Goal: Task Accomplishment & Management: Complete application form

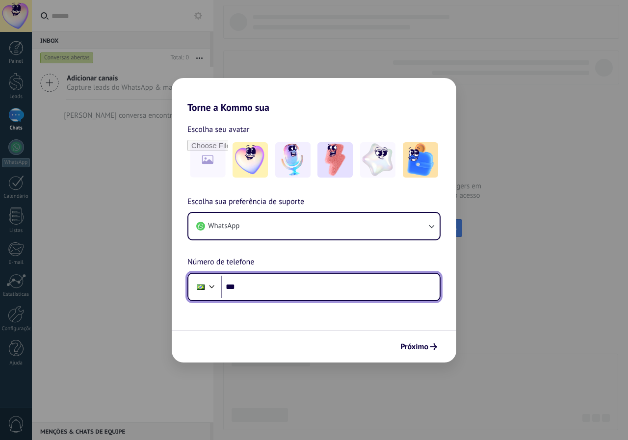
click at [275, 276] on input "***" at bounding box center [330, 287] width 219 height 23
type input "**********"
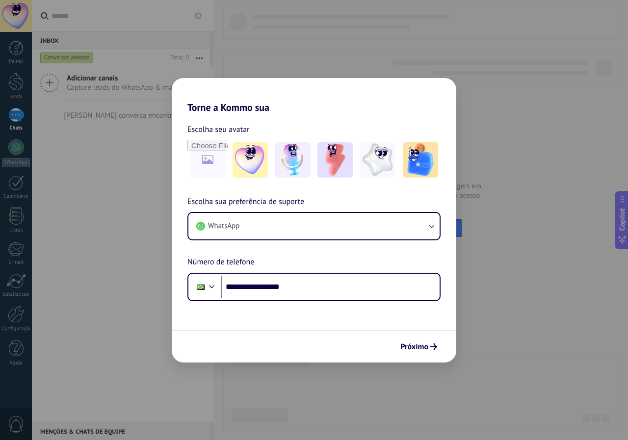
click at [426, 343] on span "Próximo" at bounding box center [414, 346] width 28 height 7
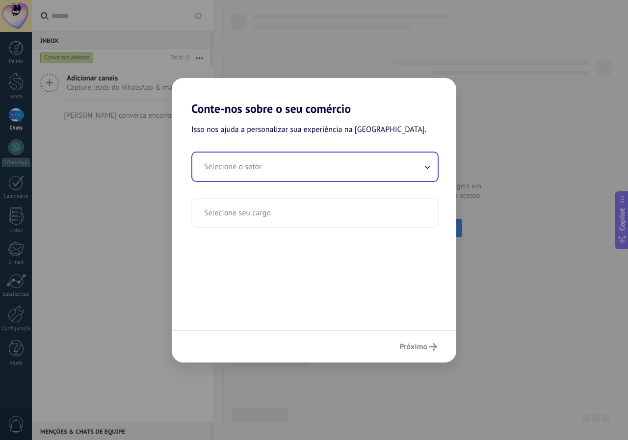
click at [256, 180] on input "text" at bounding box center [314, 167] width 245 height 28
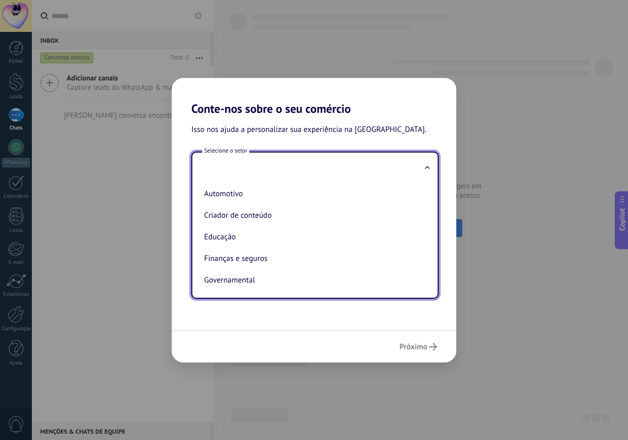
click at [432, 199] on div "Automotivo Criador de conteúdo Educação Finanças e seguros Governamental Manufa…" at bounding box center [314, 239] width 245 height 117
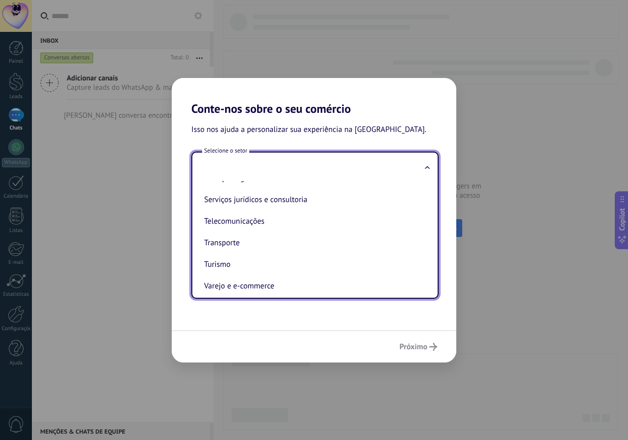
scroll to position [260, 0]
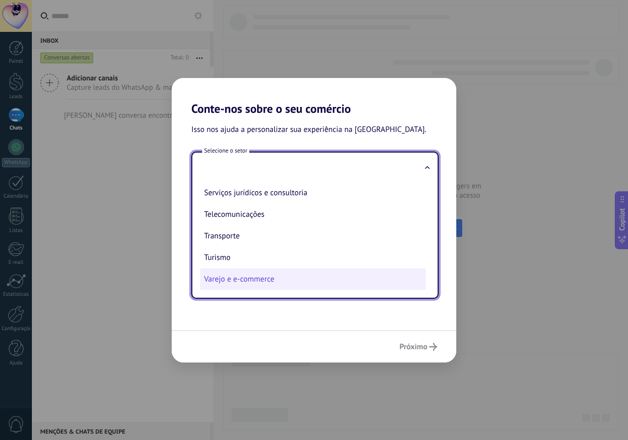
click at [301, 283] on li "Varejo e e-commerce" at bounding box center [313, 279] width 226 height 22
type input "**********"
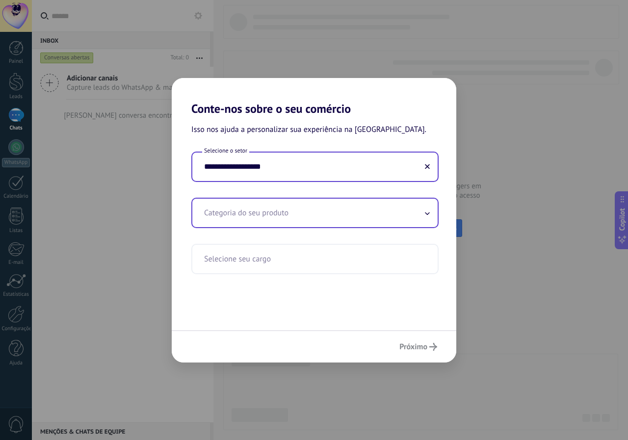
click at [287, 215] on input "text" at bounding box center [314, 213] width 245 height 28
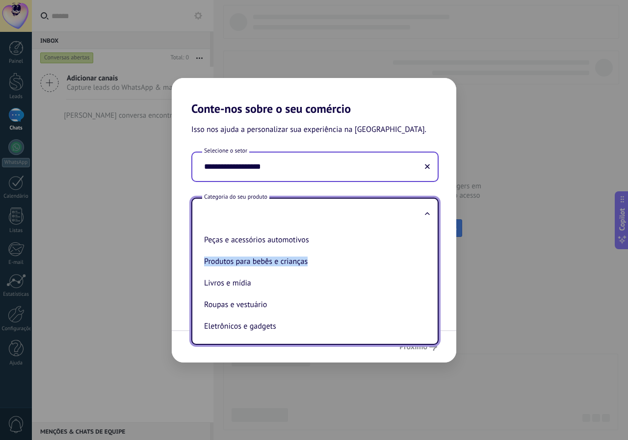
drag, startPoint x: 426, startPoint y: 245, endPoint x: 426, endPoint y: 257, distance: 11.3
click at [426, 257] on ul "Peças e acessórios automotivos Produtos para bebês e crianças Livros e mídia Ro…" at bounding box center [310, 285] width 237 height 117
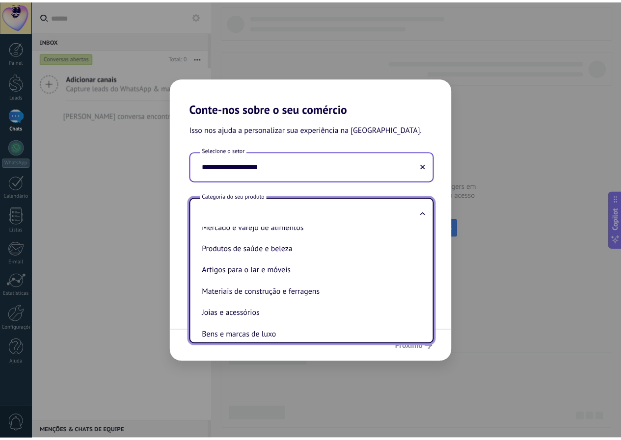
scroll to position [116, 0]
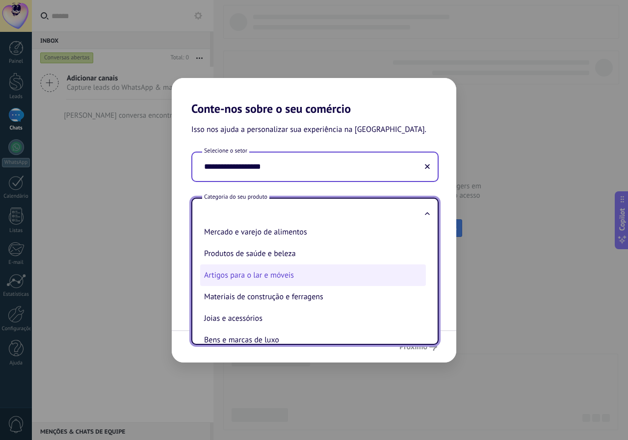
click at [280, 279] on li "Artigos para o lar e móveis" at bounding box center [313, 275] width 226 height 22
type input "**********"
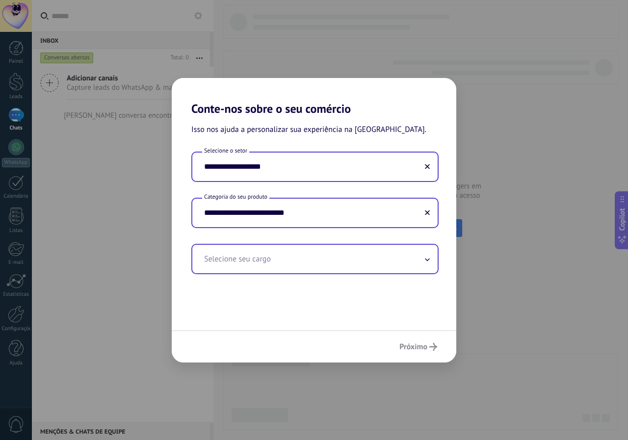
click at [292, 252] on input "text" at bounding box center [314, 259] width 245 height 28
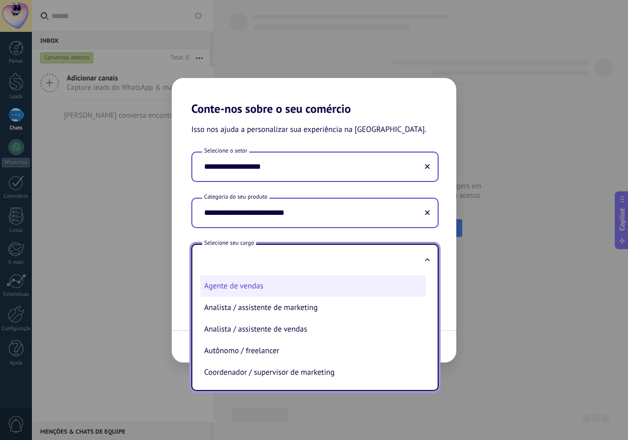
click at [359, 279] on li "Agente de vendas" at bounding box center [313, 286] width 226 height 22
type input "**********"
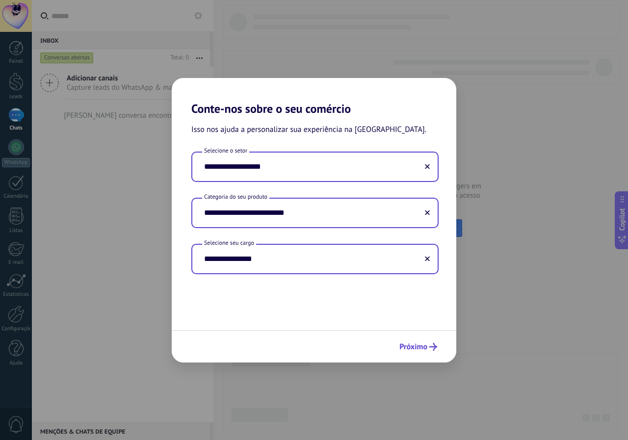
click at [426, 339] on button "Próximo" at bounding box center [418, 347] width 47 height 17
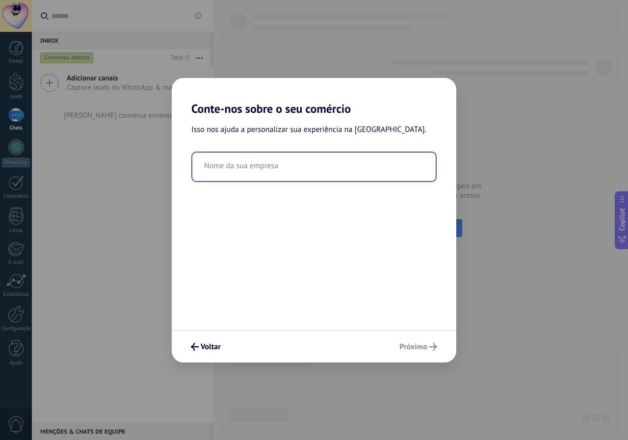
click at [291, 178] on input "text" at bounding box center [313, 167] width 243 height 28
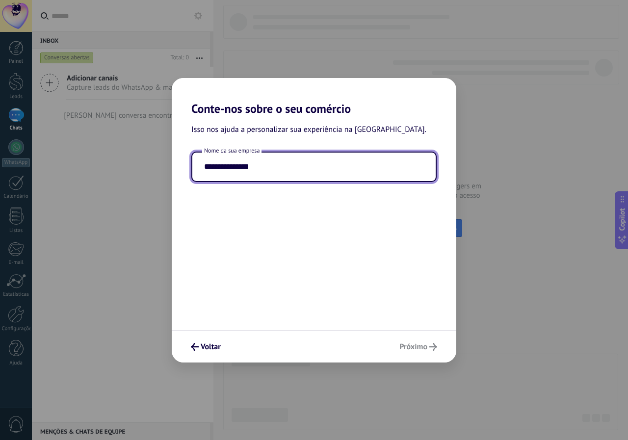
click at [321, 170] on input "**********" at bounding box center [313, 167] width 243 height 28
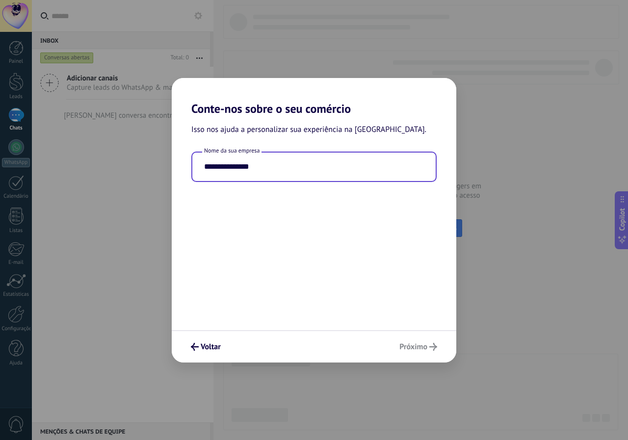
type input "**********"
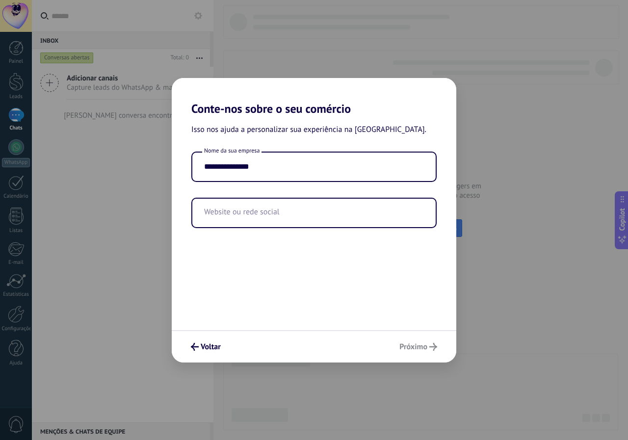
click at [239, 301] on div "**********" at bounding box center [314, 223] width 285 height 214
click at [291, 214] on input "text" at bounding box center [313, 213] width 243 height 28
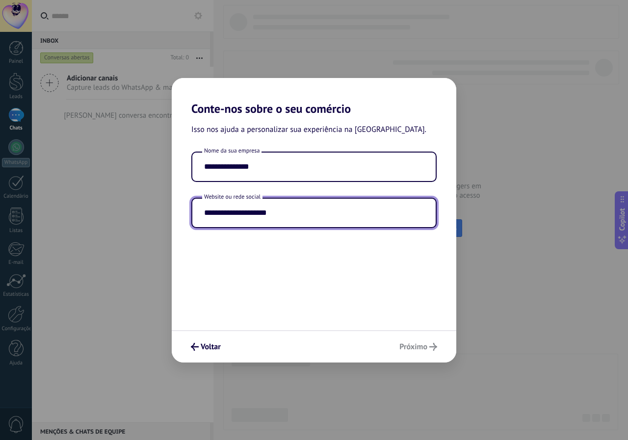
click at [366, 329] on div "**********" at bounding box center [314, 220] width 285 height 285
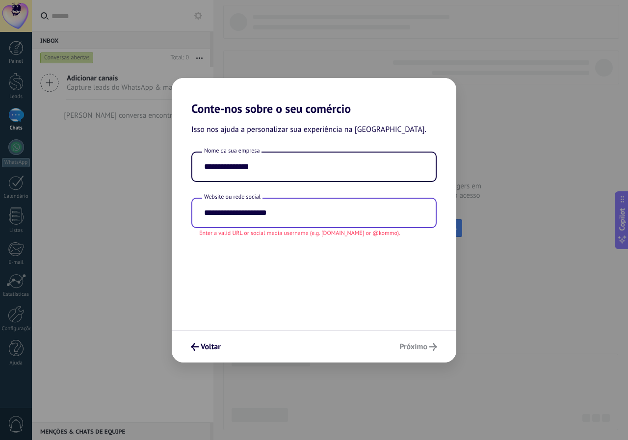
click at [199, 213] on input "**********" at bounding box center [313, 213] width 243 height 28
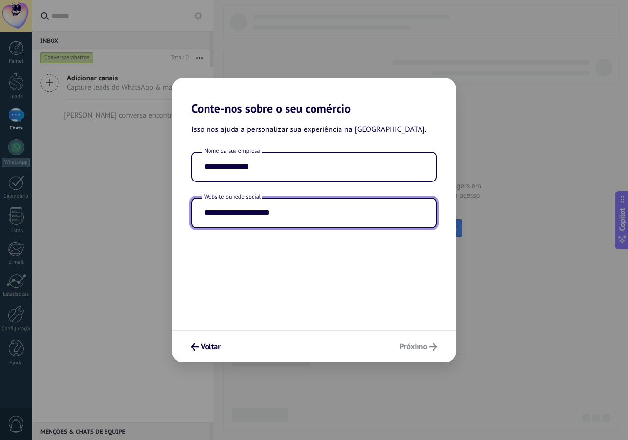
type input "**********"
click at [364, 292] on div "**********" at bounding box center [314, 223] width 285 height 214
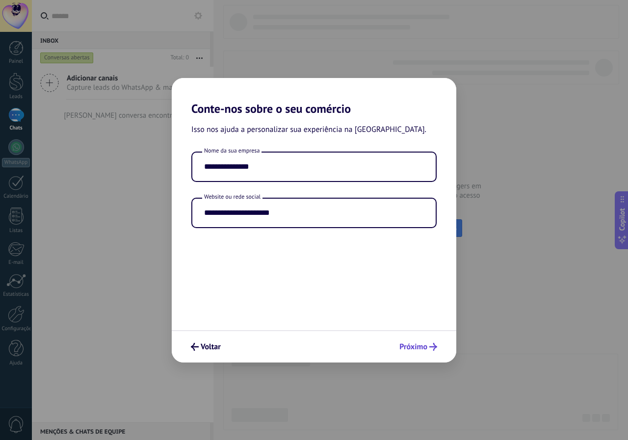
click at [431, 347] on use "submit" at bounding box center [433, 347] width 8 height 8
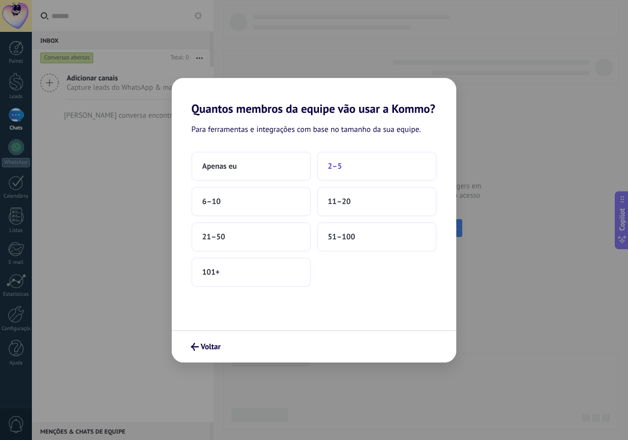
click at [333, 169] on span "2–5" at bounding box center [335, 166] width 14 height 10
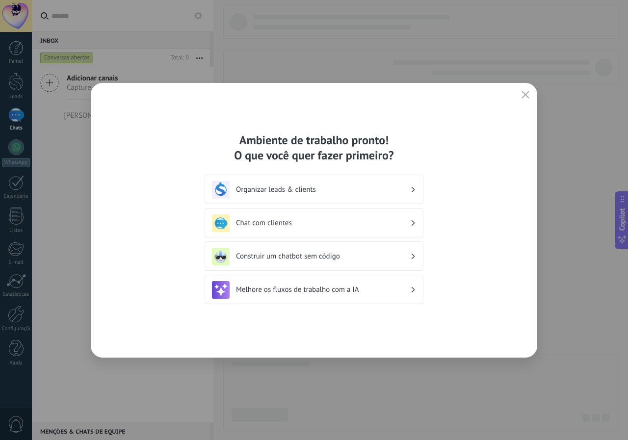
click at [290, 219] on h3 "Chat com clientes" at bounding box center [323, 222] width 174 height 9
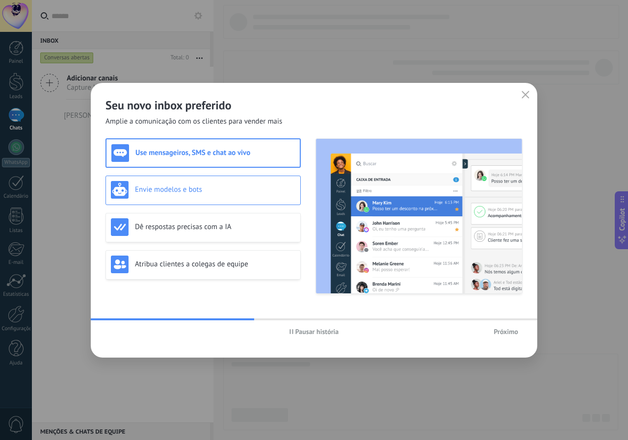
click at [189, 188] on h3 "Envie modelos e bots" at bounding box center [215, 189] width 160 height 9
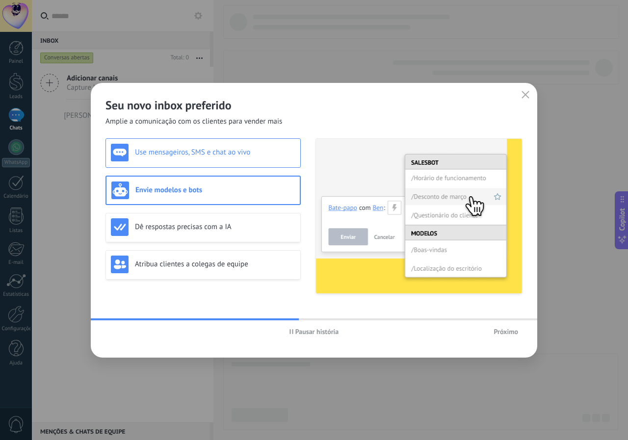
click at [195, 157] on div "Use mensageiros, SMS e chat ao vivo" at bounding box center [203, 153] width 184 height 18
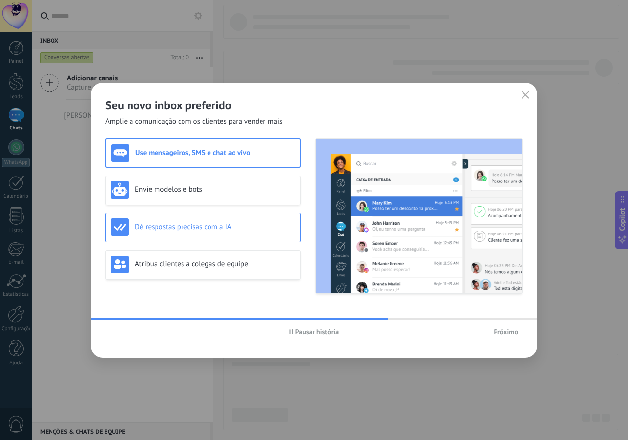
click at [205, 237] on div "Dê respostas precisas com a IA" at bounding box center [202, 227] width 195 height 29
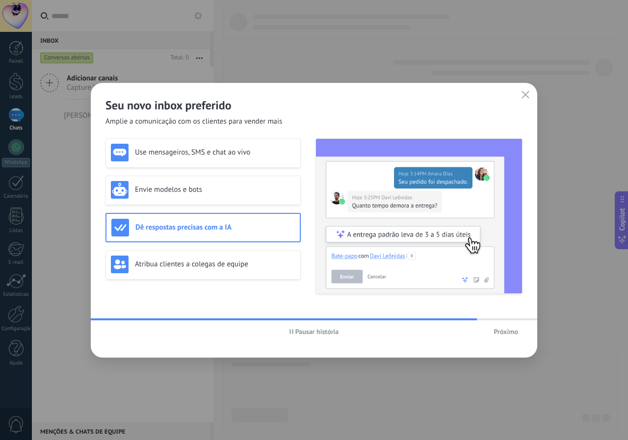
click at [502, 331] on span "Próximo" at bounding box center [506, 331] width 25 height 7
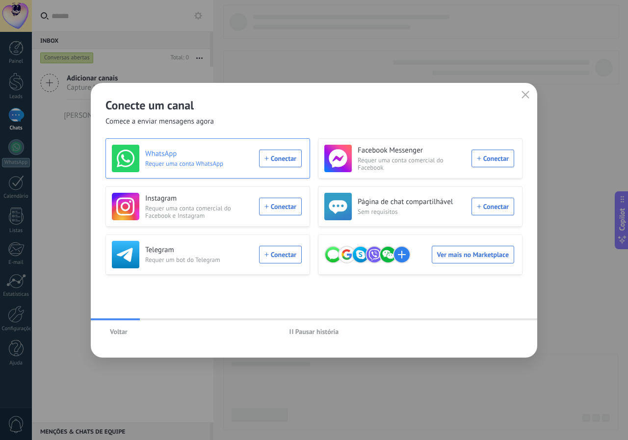
click at [269, 158] on div "WhatsApp Requer uma conta WhatsApp Conectar" at bounding box center [207, 158] width 190 height 27
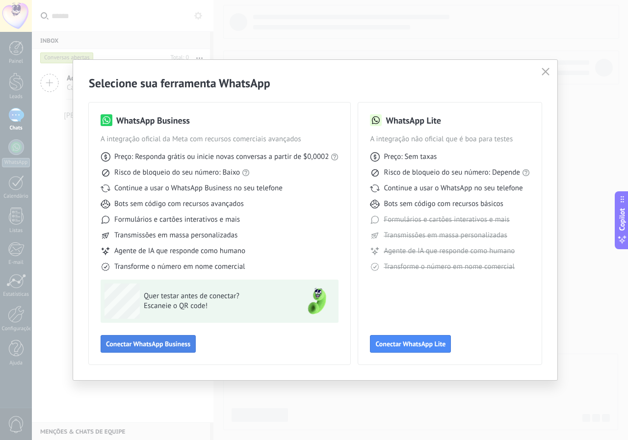
click at [164, 347] on span "Conectar WhatsApp Business" at bounding box center [148, 344] width 84 height 7
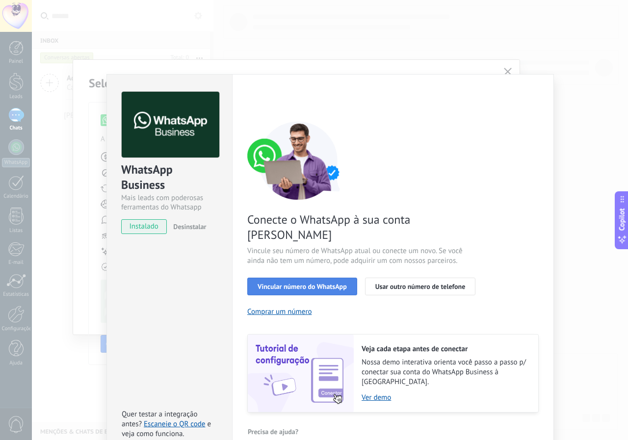
click at [299, 283] on span "Vincular número do WhatsApp" at bounding box center [302, 286] width 89 height 7
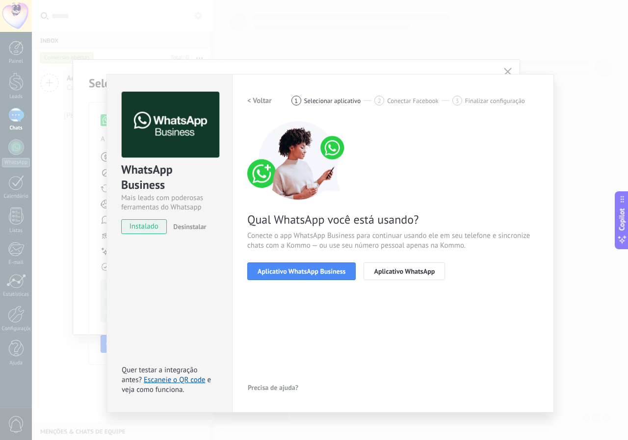
click at [299, 272] on span "Aplicativo WhatsApp Business" at bounding box center [302, 271] width 88 height 7
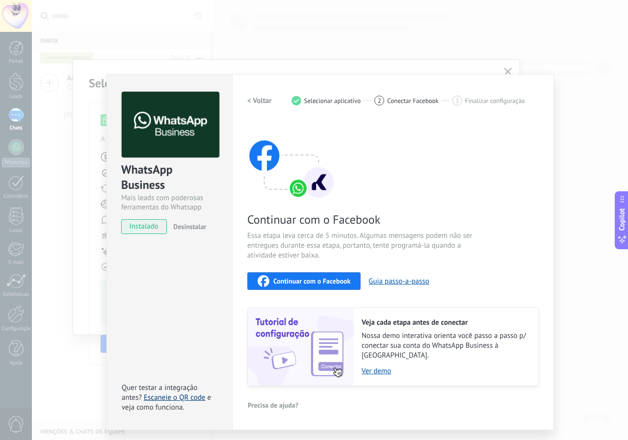
click at [177, 393] on link "Escaneie o QR code" at bounding box center [174, 397] width 61 height 9
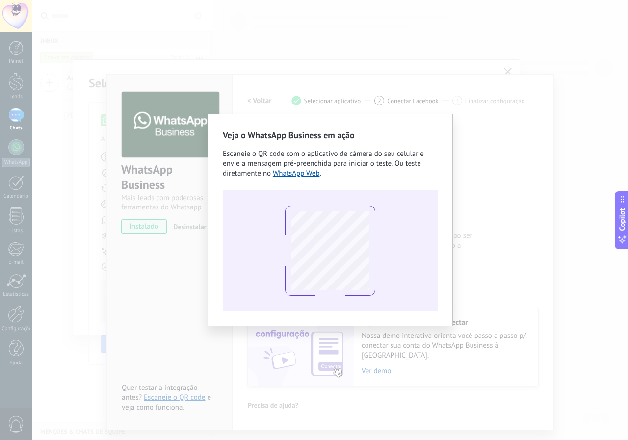
click at [500, 199] on div "Veja o WhatsApp Business em ação Escaneie o QR code com o aplicativo de câmera …" at bounding box center [330, 220] width 596 height 440
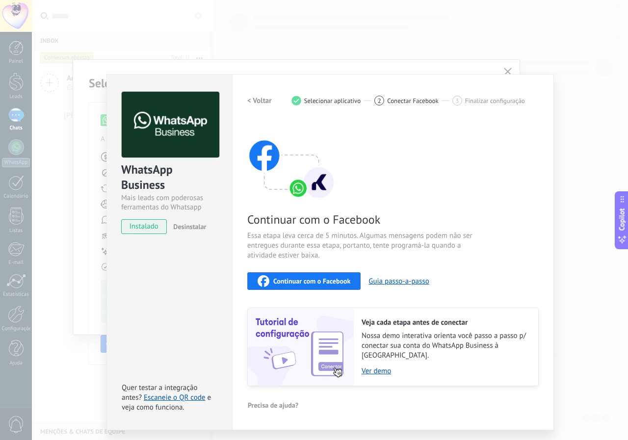
click at [203, 62] on div "WhatsApp Business Mais leads com poderosas ferramentas do Whatsapp instalado De…" at bounding box center [330, 220] width 596 height 440
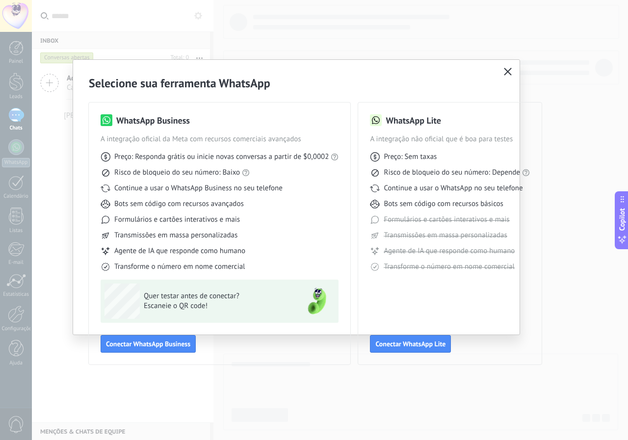
click at [508, 74] on icon "button" at bounding box center [508, 72] width 8 height 8
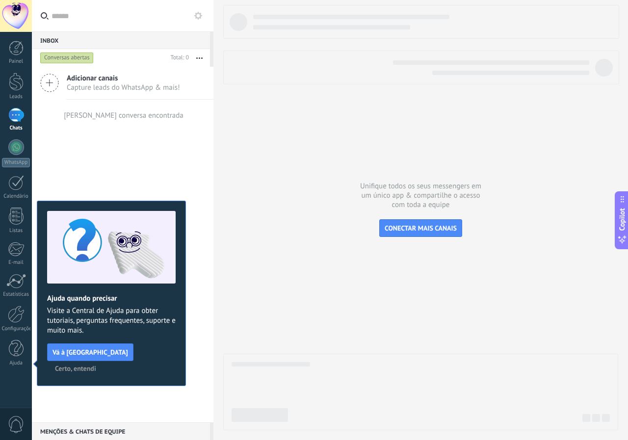
click at [22, 110] on div at bounding box center [16, 115] width 16 height 14
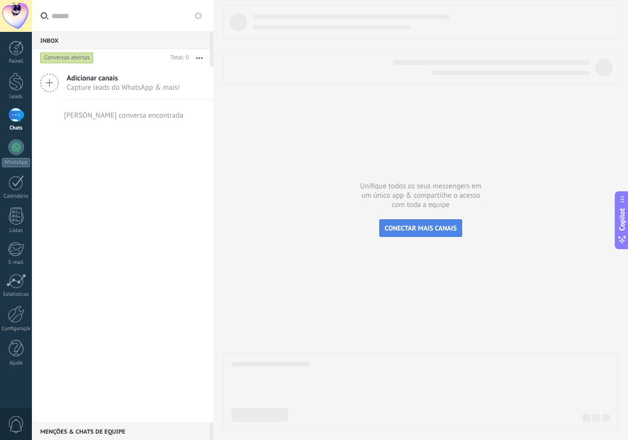
click at [447, 230] on span "CONECTAR MAIS CANAIS" at bounding box center [421, 228] width 72 height 9
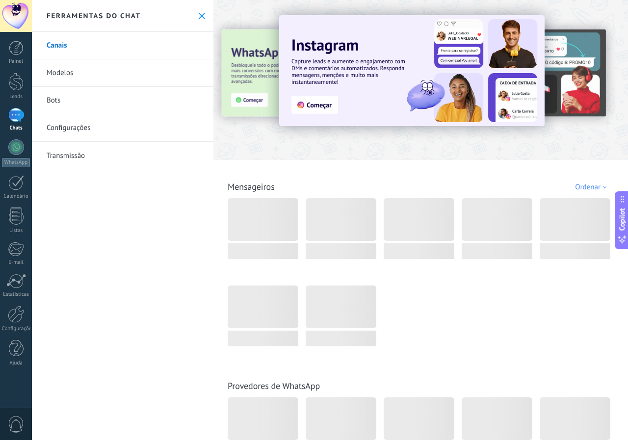
click at [198, 17] on button at bounding box center [202, 16] width 8 height 8
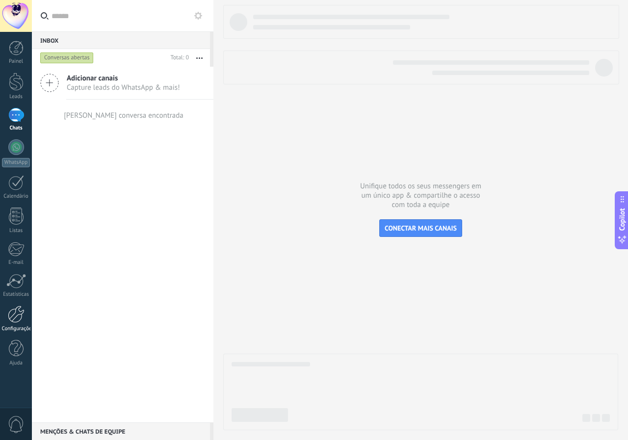
click at [15, 316] on div at bounding box center [16, 314] width 17 height 17
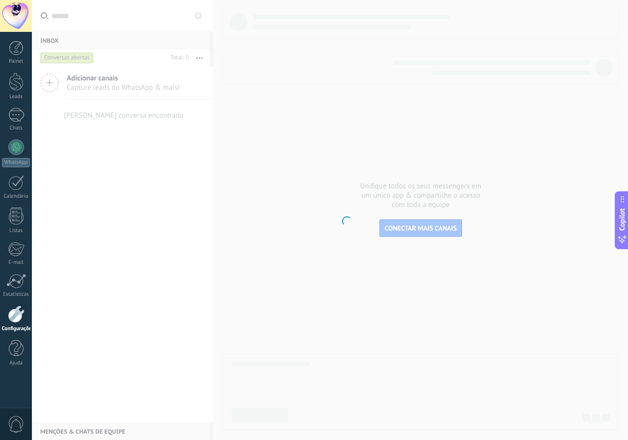
click at [16, 11] on div at bounding box center [16, 16] width 32 height 32
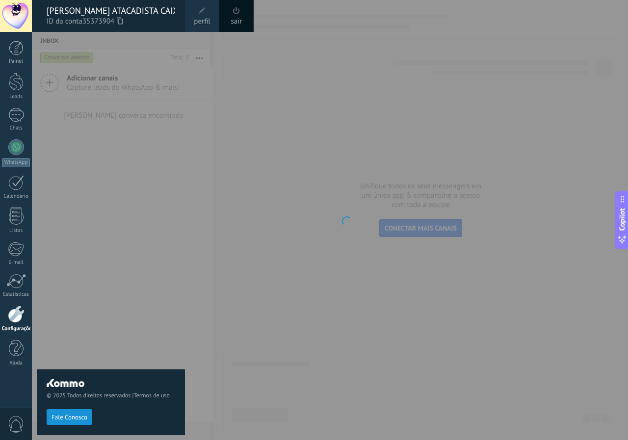
click at [196, 19] on span "perfil" at bounding box center [202, 21] width 16 height 11
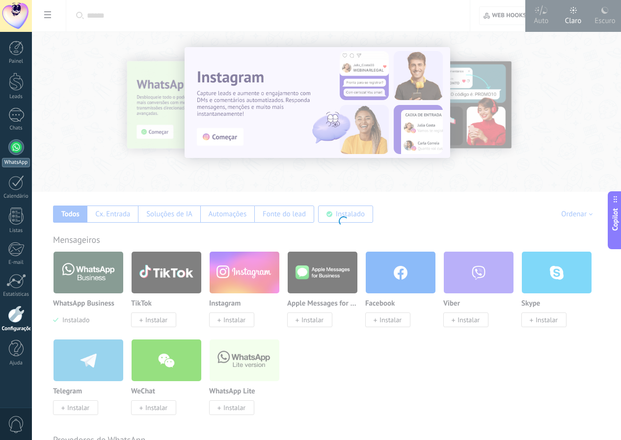
click at [5, 152] on link "WhatsApp" at bounding box center [16, 153] width 32 height 28
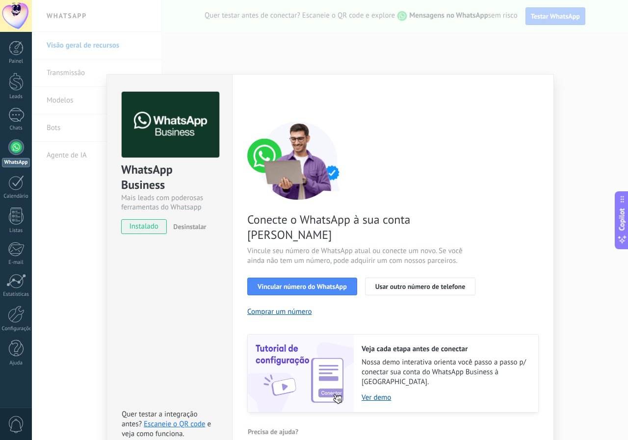
drag, startPoint x: 628, startPoint y: 268, endPoint x: 628, endPoint y: 307, distance: 38.8
click at [628, 307] on div "WhatsApp Business Mais leads com poderosas ferramentas do Whatsapp instalado De…" at bounding box center [330, 220] width 596 height 440
click at [294, 278] on button "Vincular número do WhatsApp" at bounding box center [302, 287] width 110 height 18
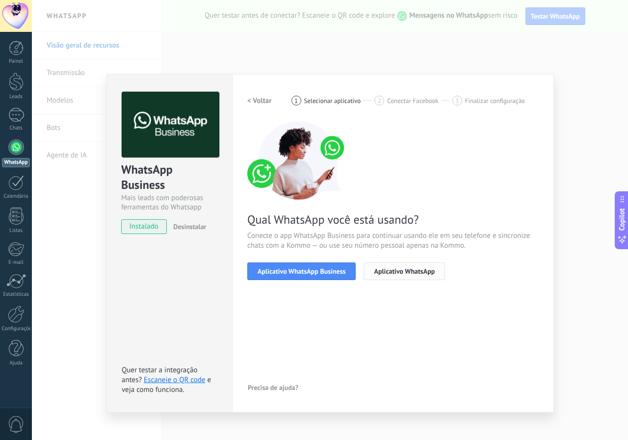
click at [401, 268] on span "Aplicativo WhatsApp" at bounding box center [404, 271] width 61 height 7
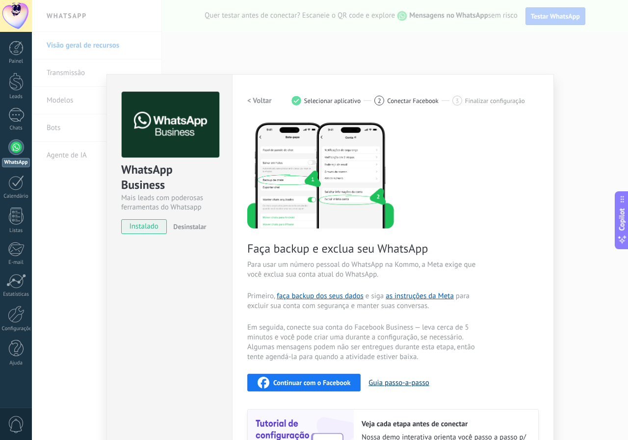
click at [391, 378] on button "Guia passo-a-passo" at bounding box center [399, 382] width 60 height 9
click at [310, 384] on span "Continuar com o Facebook" at bounding box center [311, 382] width 77 height 7
click at [416, 65] on div "WhatsApp Business Mais leads com poderosas ferramentas do Whatsapp instalado De…" at bounding box center [330, 220] width 596 height 440
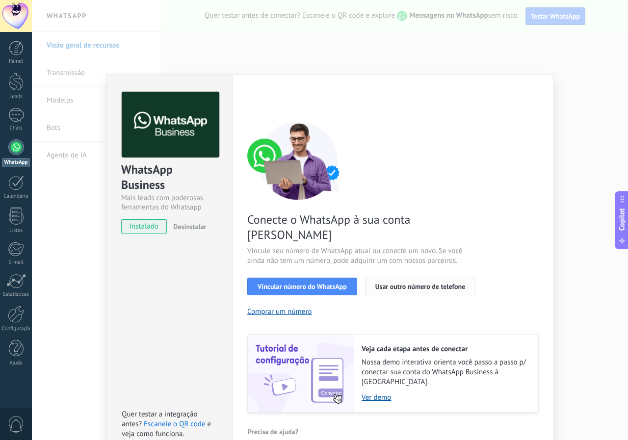
click at [396, 278] on button "Usar outro número de telefone" at bounding box center [420, 287] width 111 height 18
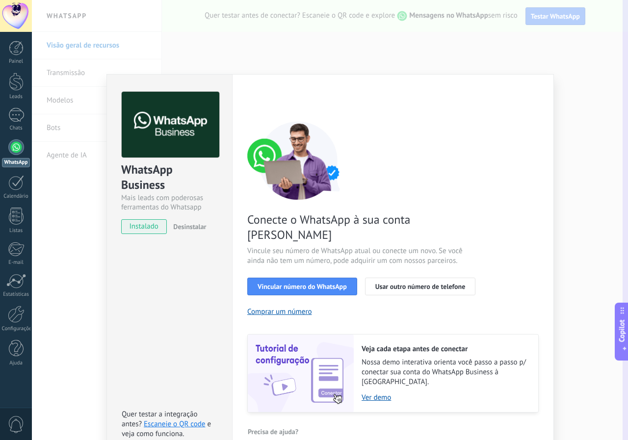
drag, startPoint x: 628, startPoint y: 236, endPoint x: 218, endPoint y: 356, distance: 427.0
click at [251, 369] on body ".abecls-1,.abecls-2{fill-rule:evenodd}.abecls-2{fill:#fff} .abhcls-1{fill:none}…" at bounding box center [314, 220] width 628 height 440
click at [141, 227] on span "instalado" at bounding box center [144, 226] width 45 height 15
click at [184, 227] on span "Desinstalar" at bounding box center [189, 226] width 33 height 9
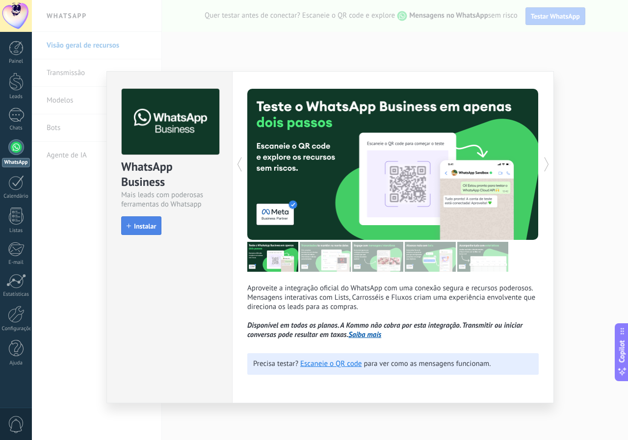
click at [135, 225] on span "Instalar" at bounding box center [145, 226] width 22 height 7
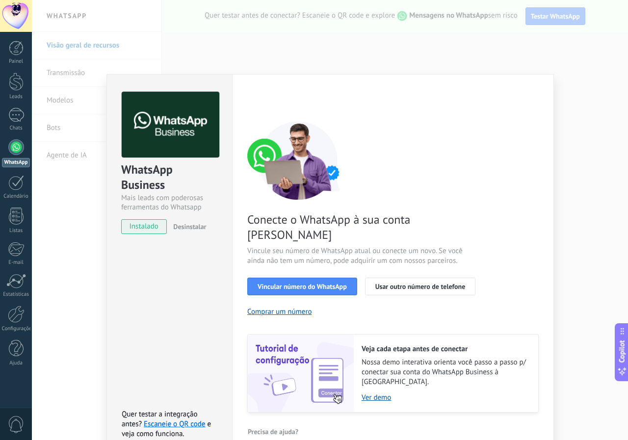
click at [184, 228] on span "Desinstalar" at bounding box center [189, 226] width 33 height 9
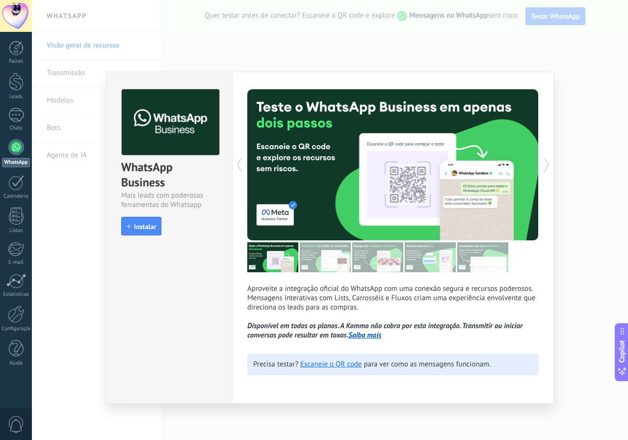
click at [76, 241] on div "WhatsApp Business Mais leads com poderosas ferramentas do Whatsapp install Inst…" at bounding box center [330, 220] width 596 height 440
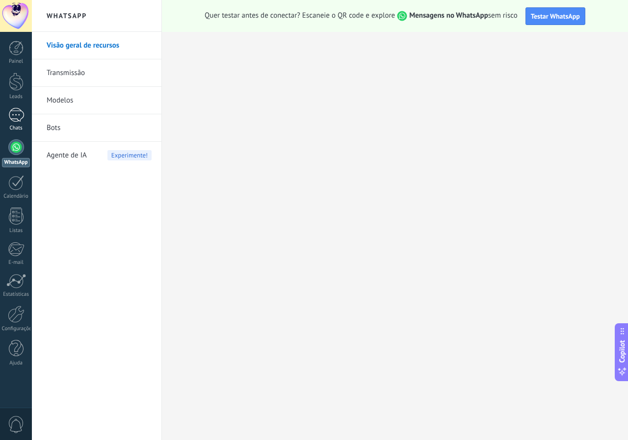
click at [16, 117] on div at bounding box center [16, 115] width 16 height 14
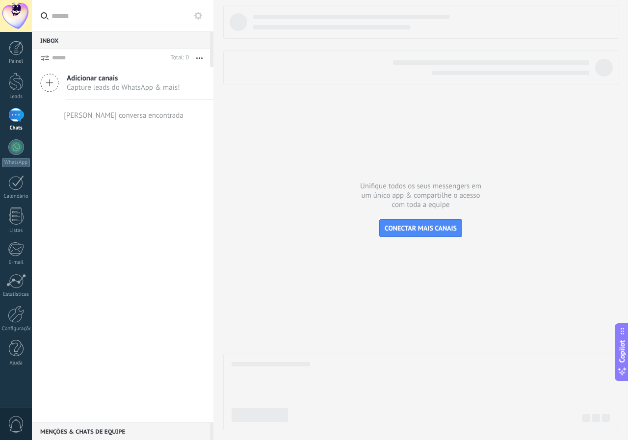
click at [197, 18] on use at bounding box center [198, 16] width 8 height 8
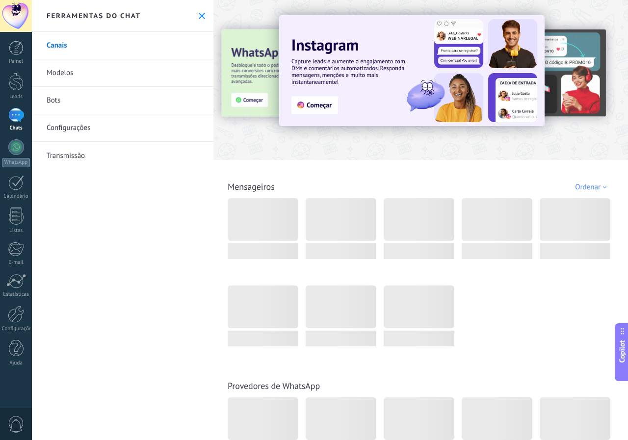
click at [72, 96] on link "Bots" at bounding box center [123, 100] width 182 height 27
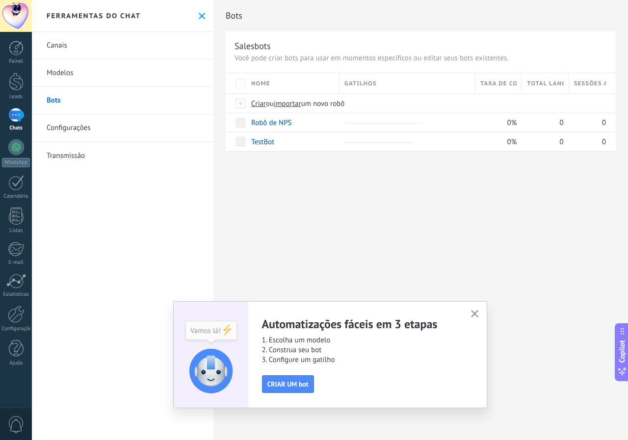
click at [76, 86] on link "Modelos" at bounding box center [123, 72] width 182 height 27
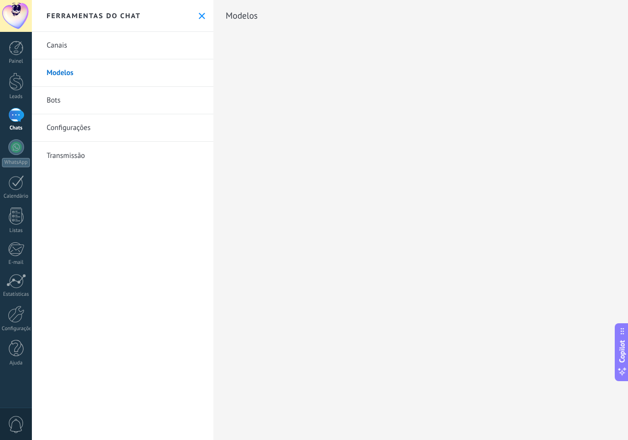
click at [202, 17] on button at bounding box center [202, 16] width 8 height 8
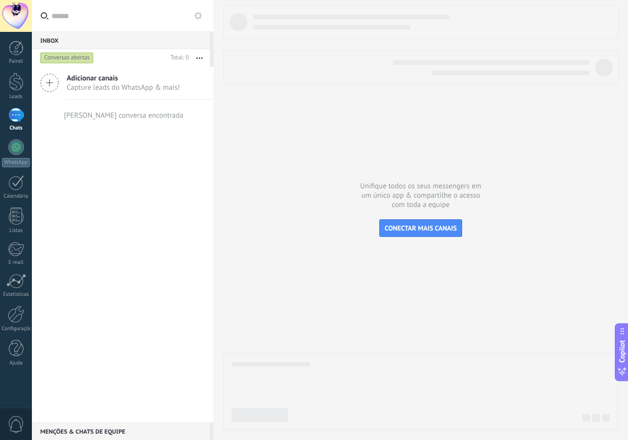
click at [198, 19] on use at bounding box center [198, 16] width 8 height 8
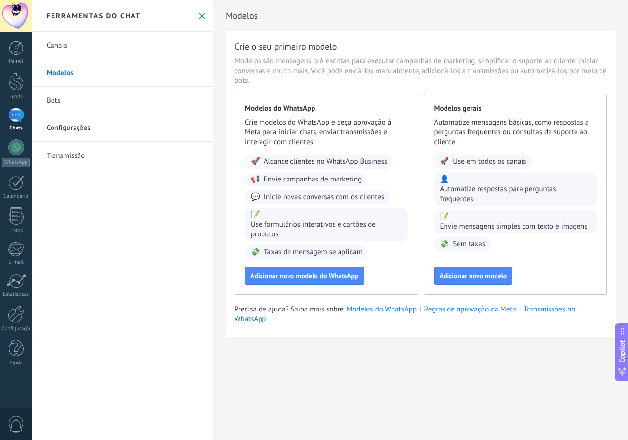
click at [83, 153] on link "Transmissão" at bounding box center [123, 155] width 182 height 27
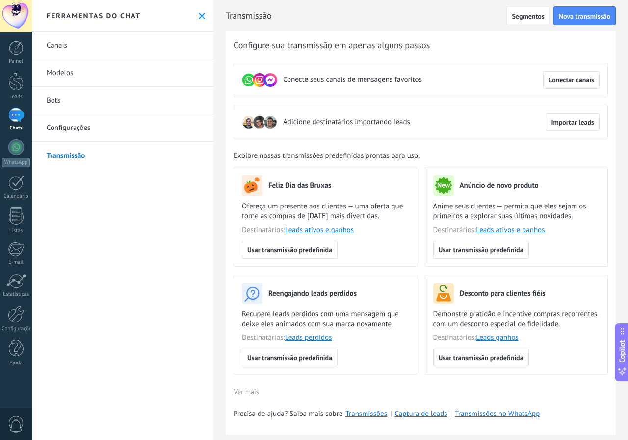
click at [54, 100] on link "Bots" at bounding box center [123, 100] width 182 height 27
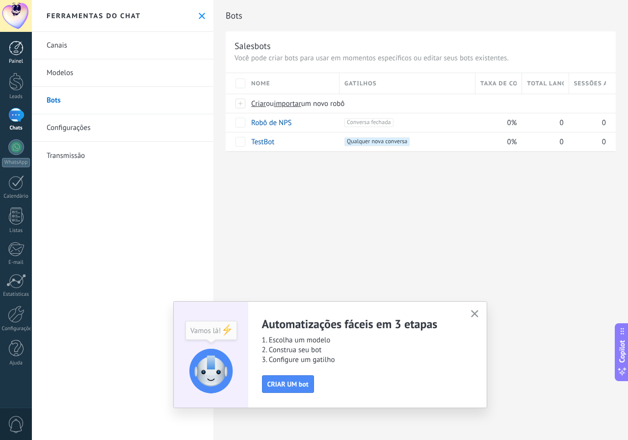
click at [16, 58] on link "Painel" at bounding box center [16, 53] width 32 height 24
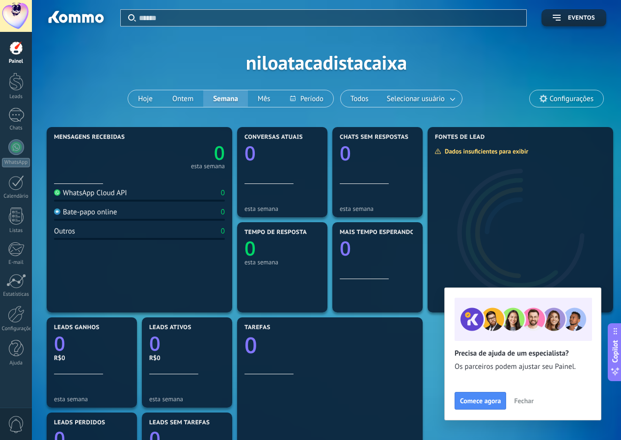
click at [530, 403] on span "Fechar" at bounding box center [524, 400] width 20 height 7
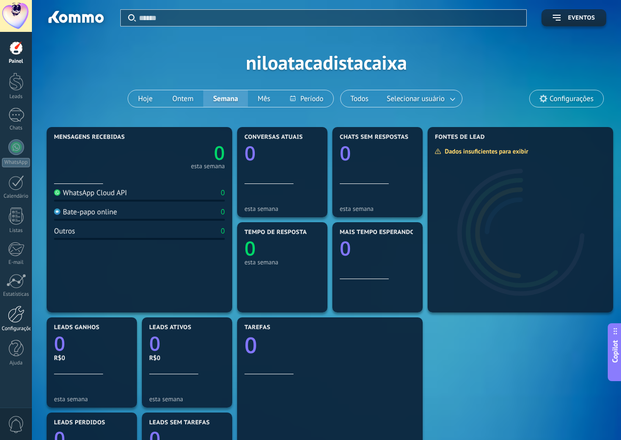
click at [15, 322] on div at bounding box center [16, 314] width 17 height 17
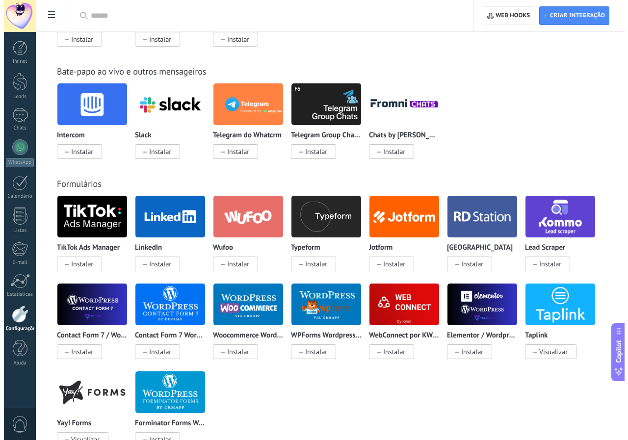
scroll to position [740, 0]
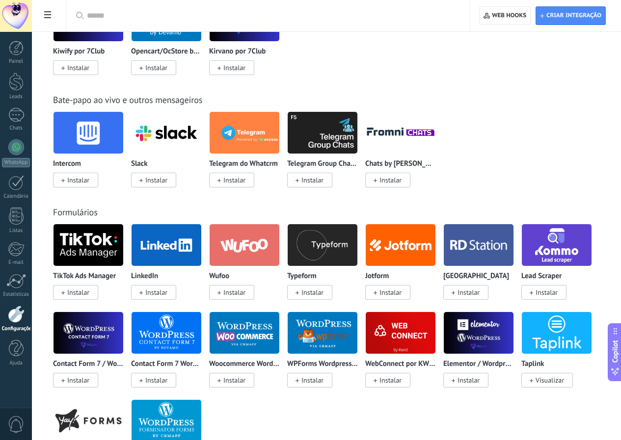
drag, startPoint x: 611, startPoint y: 53, endPoint x: 585, endPoint y: 43, distance: 27.6
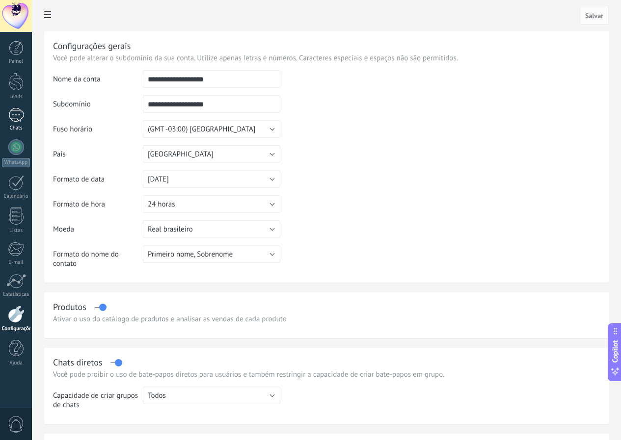
click at [21, 110] on div at bounding box center [16, 115] width 16 height 14
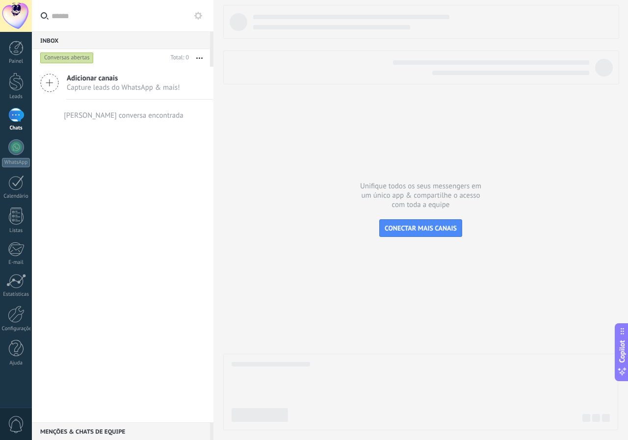
click at [198, 58] on icon "button" at bounding box center [199, 57] width 6 height 1
click at [76, 165] on div "Adicionar canais Capture leads do WhatsApp & mais! Nenhuma conversa encontrada" at bounding box center [123, 245] width 182 height 356
click at [101, 75] on span "Adicionar canais" at bounding box center [123, 78] width 113 height 9
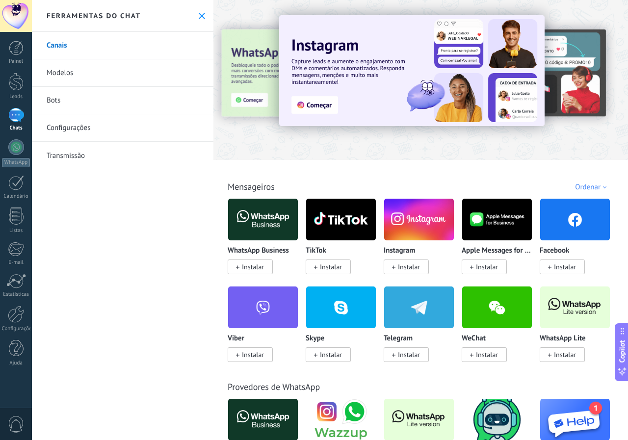
click at [257, 267] on span "Instalar" at bounding box center [253, 267] width 22 height 9
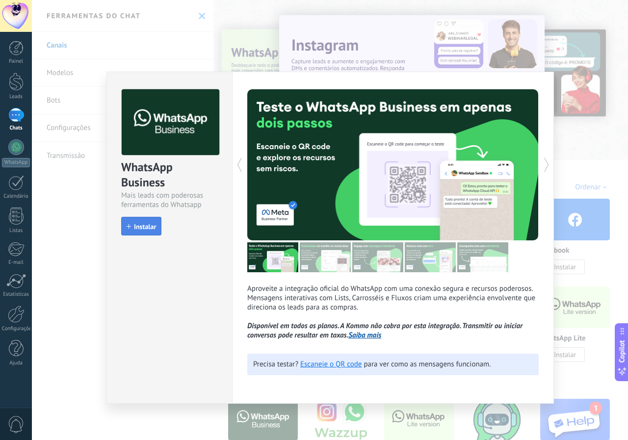
click at [150, 227] on span "Instalar" at bounding box center [145, 226] width 22 height 7
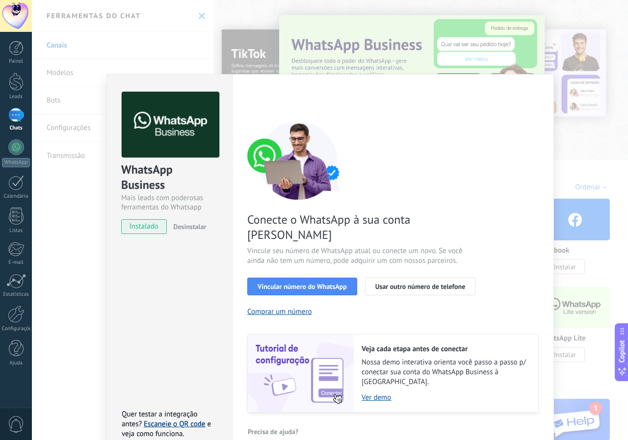
click at [184, 420] on link "Escaneie o QR code" at bounding box center [174, 424] width 61 height 9
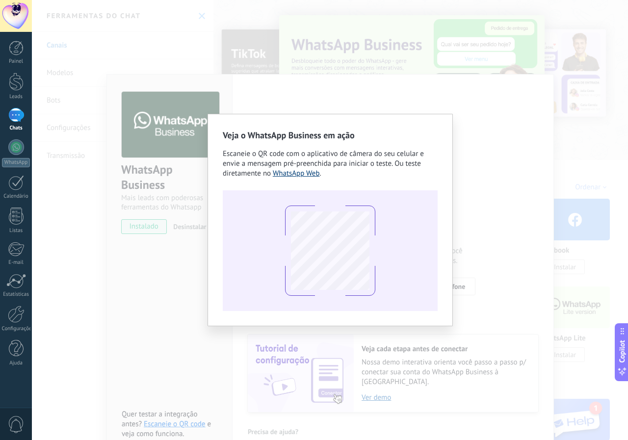
click at [313, 177] on link "WhatsApp Web" at bounding box center [296, 173] width 47 height 9
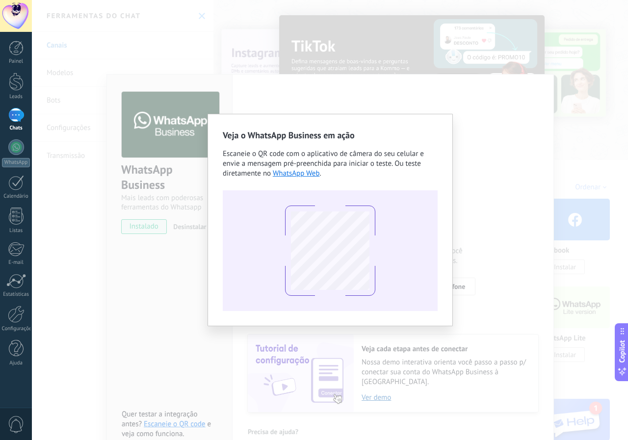
click at [525, 201] on div "Veja o WhatsApp Business em ação Escaneie o QR code com o aplicativo de câmera …" at bounding box center [330, 220] width 596 height 440
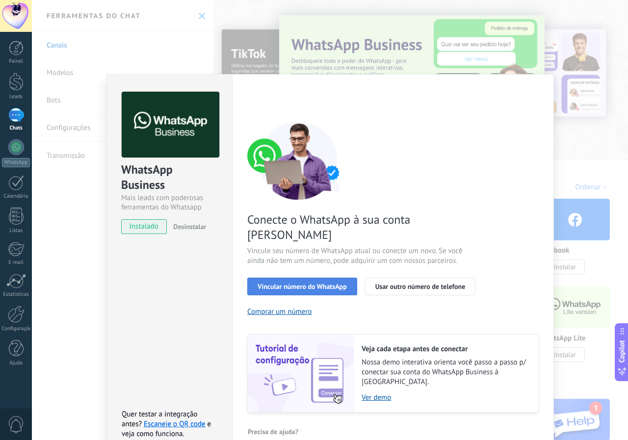
click at [352, 278] on button "Vincular número do WhatsApp" at bounding box center [302, 287] width 110 height 18
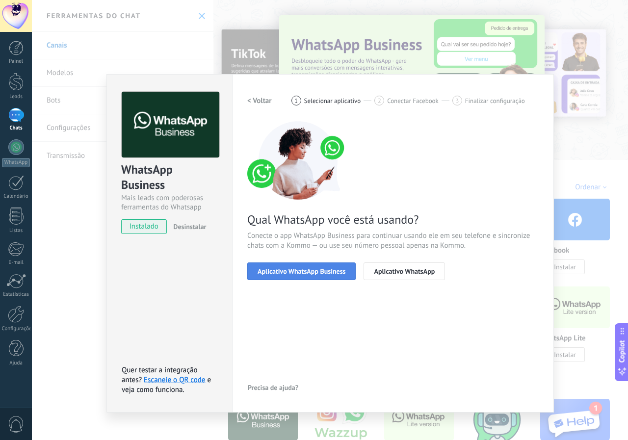
click at [334, 274] on span "Aplicativo WhatsApp Business" at bounding box center [302, 271] width 88 height 7
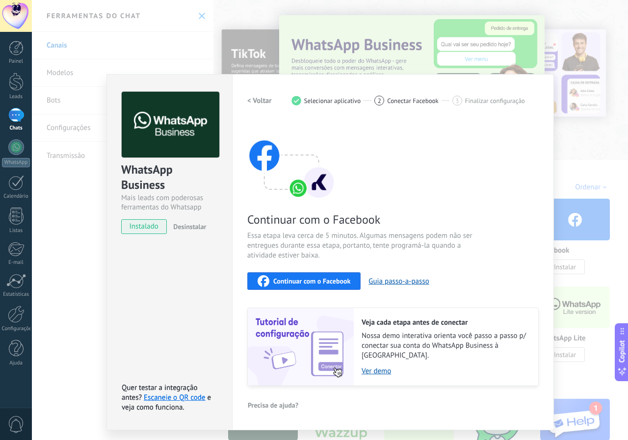
click at [390, 98] on span "Conectar Facebook" at bounding box center [413, 100] width 52 height 7
click at [378, 101] on span "2" at bounding box center [379, 101] width 3 height 8
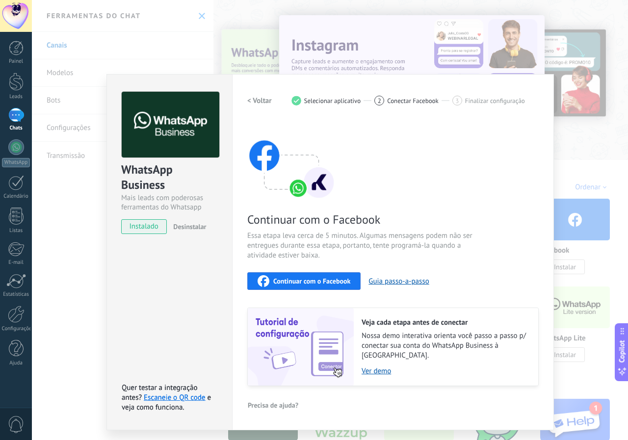
click at [305, 280] on span "Continuar com o Facebook" at bounding box center [311, 281] width 77 height 7
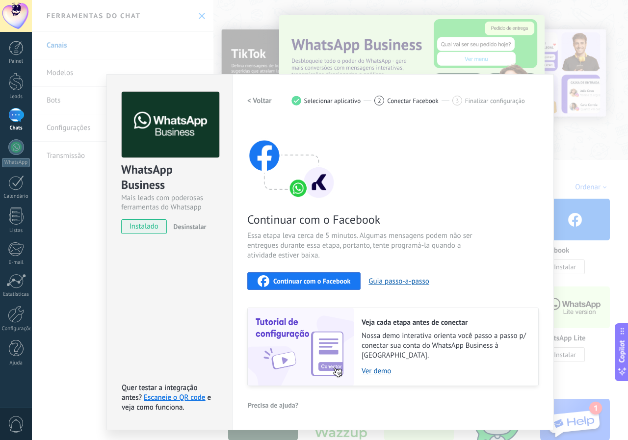
click at [336, 278] on span "Continuar com o Facebook" at bounding box center [311, 281] width 77 height 7
